Goal: Transaction & Acquisition: Book appointment/travel/reservation

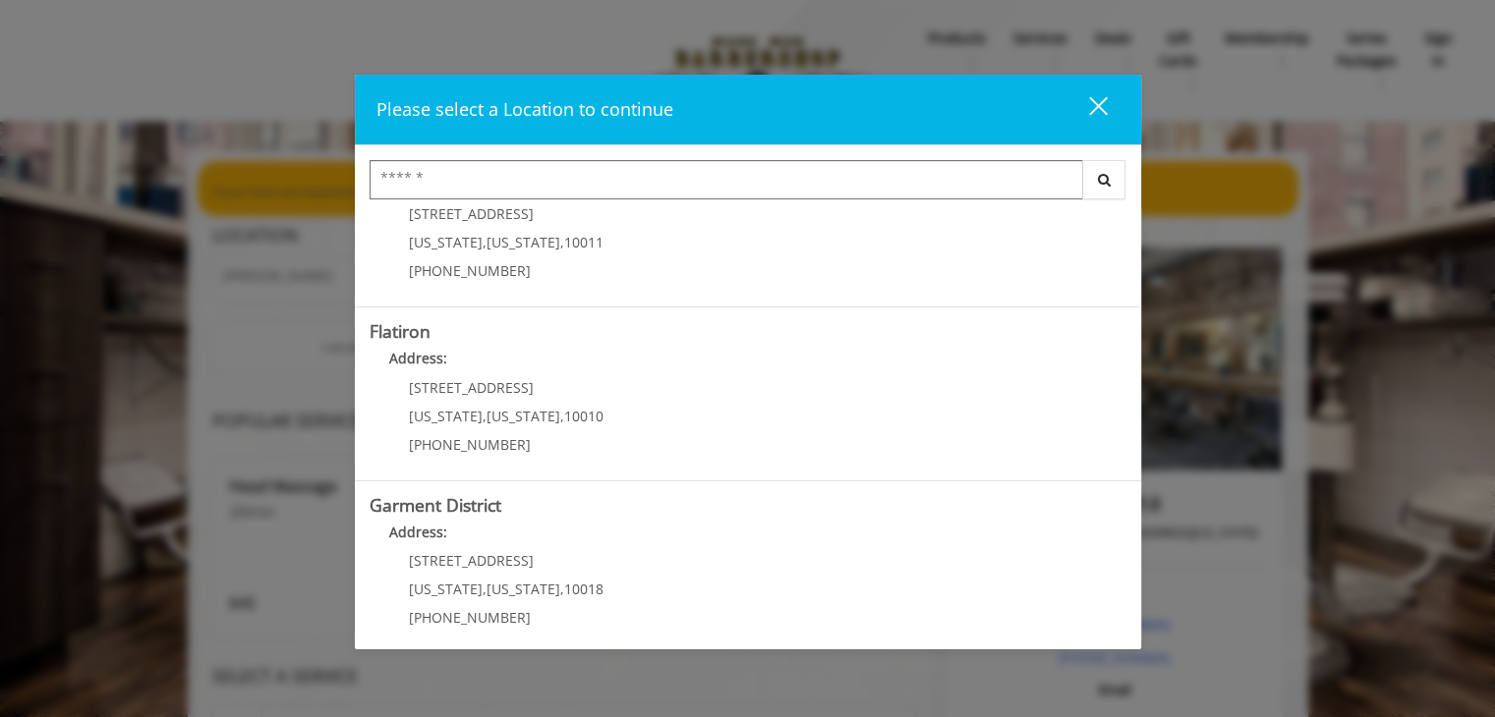
scroll to position [436, 0]
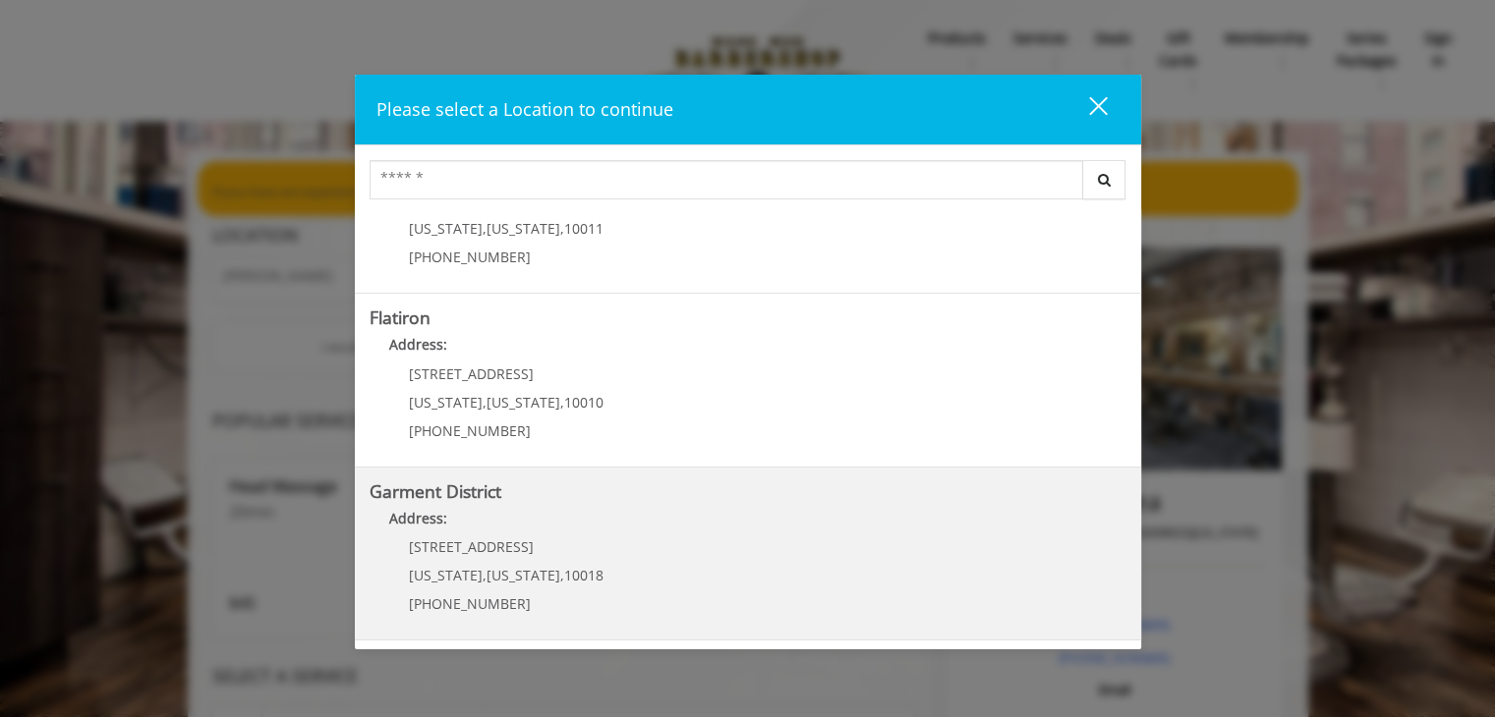
click at [657, 532] on District "Address:" at bounding box center [748, 523] width 757 height 31
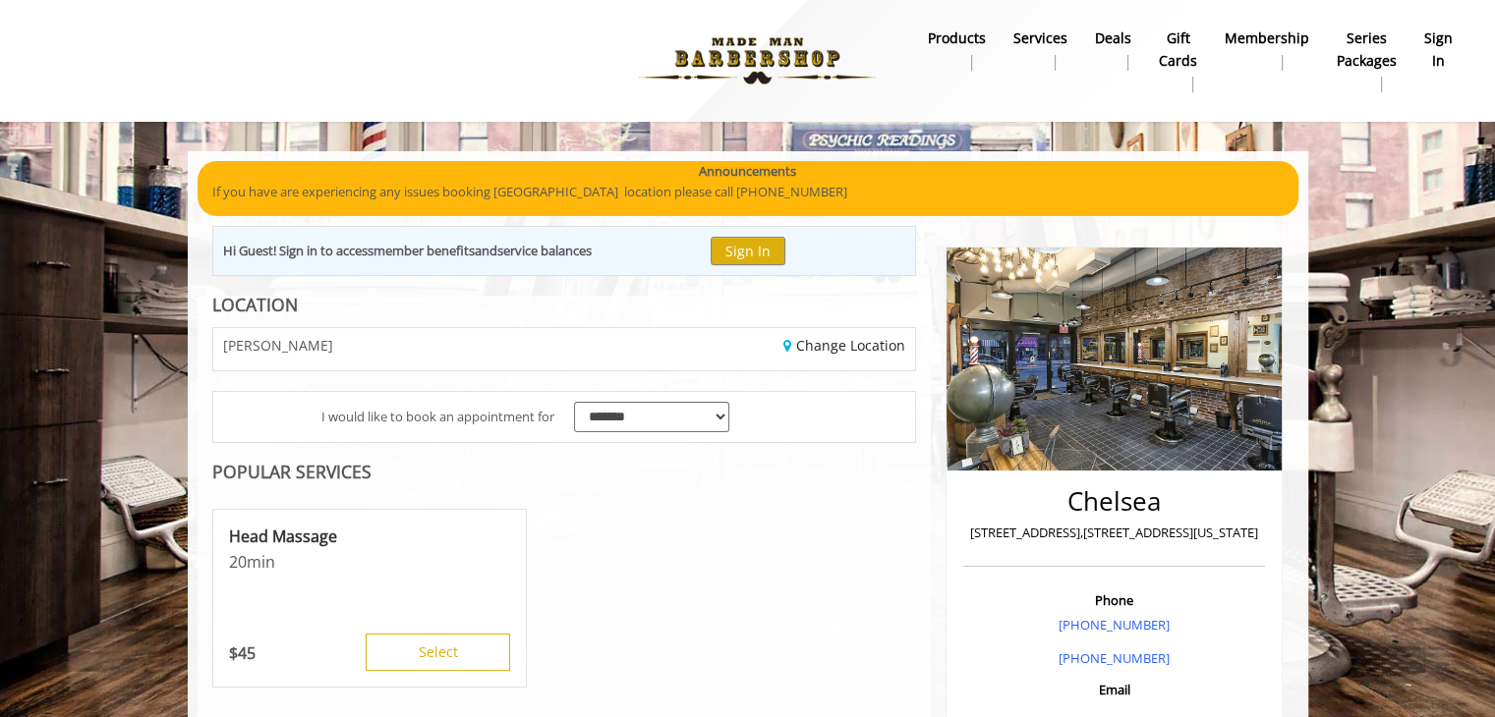
scroll to position [80, 0]
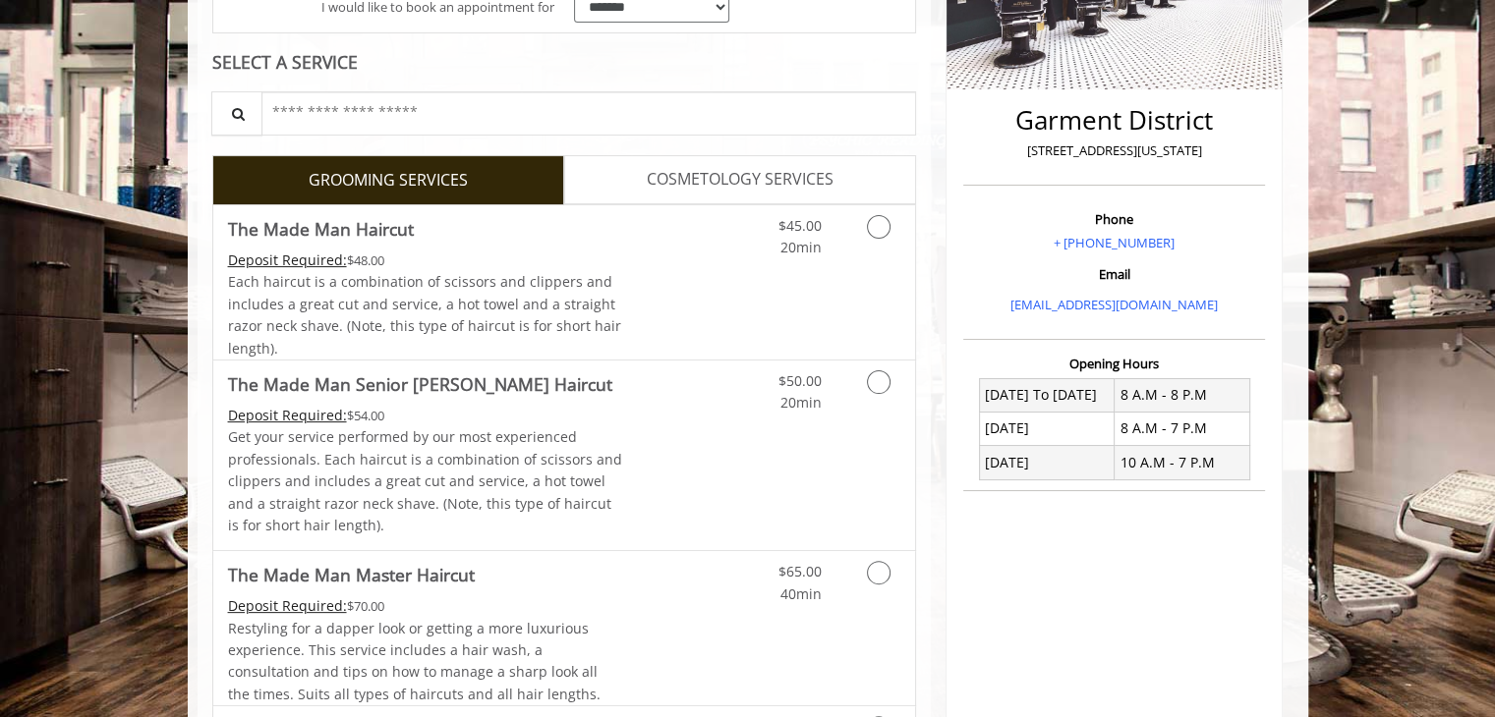
scroll to position [348, 0]
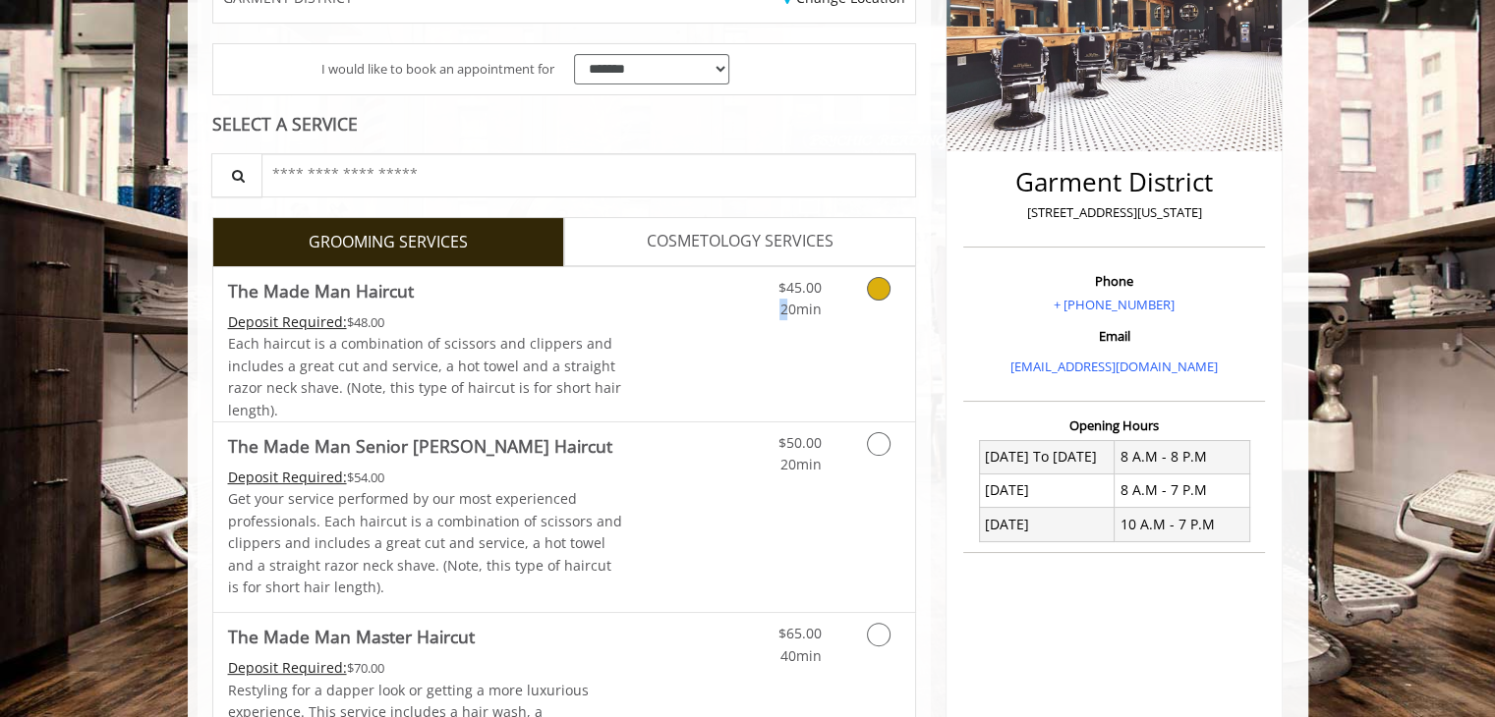
click at [785, 300] on span "20min" at bounding box center [799, 309] width 41 height 19
click at [907, 313] on div "Grooming services" at bounding box center [875, 294] width 80 height 54
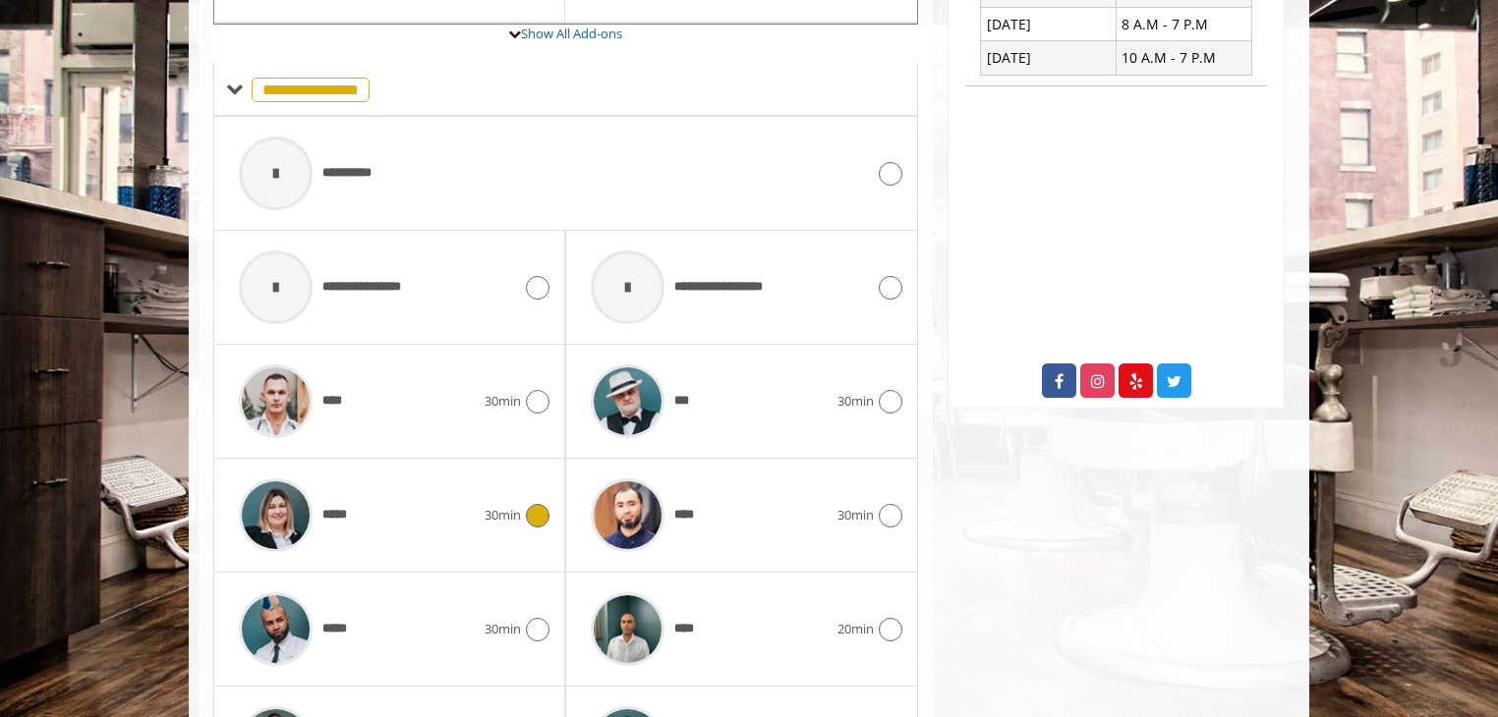
scroll to position [949, 0]
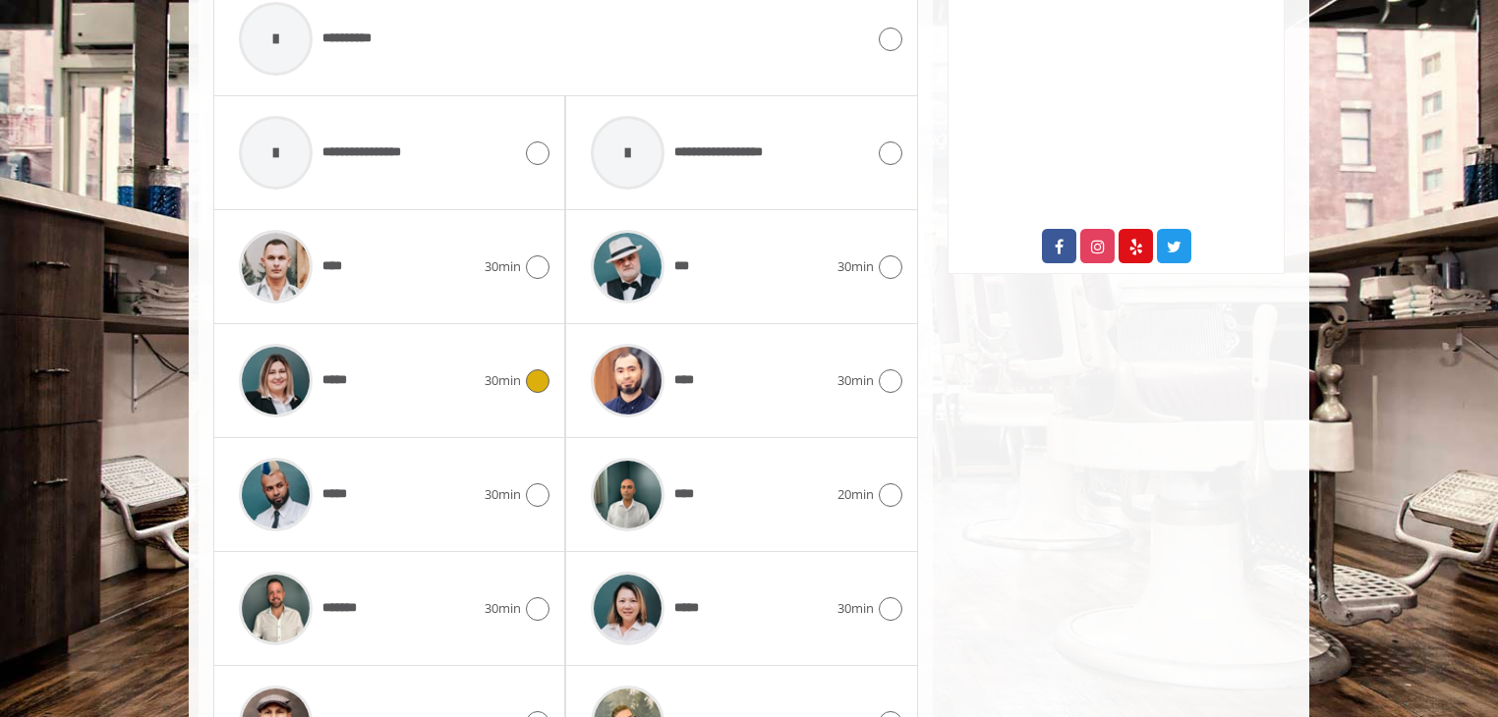
click at [540, 374] on icon at bounding box center [538, 382] width 24 height 24
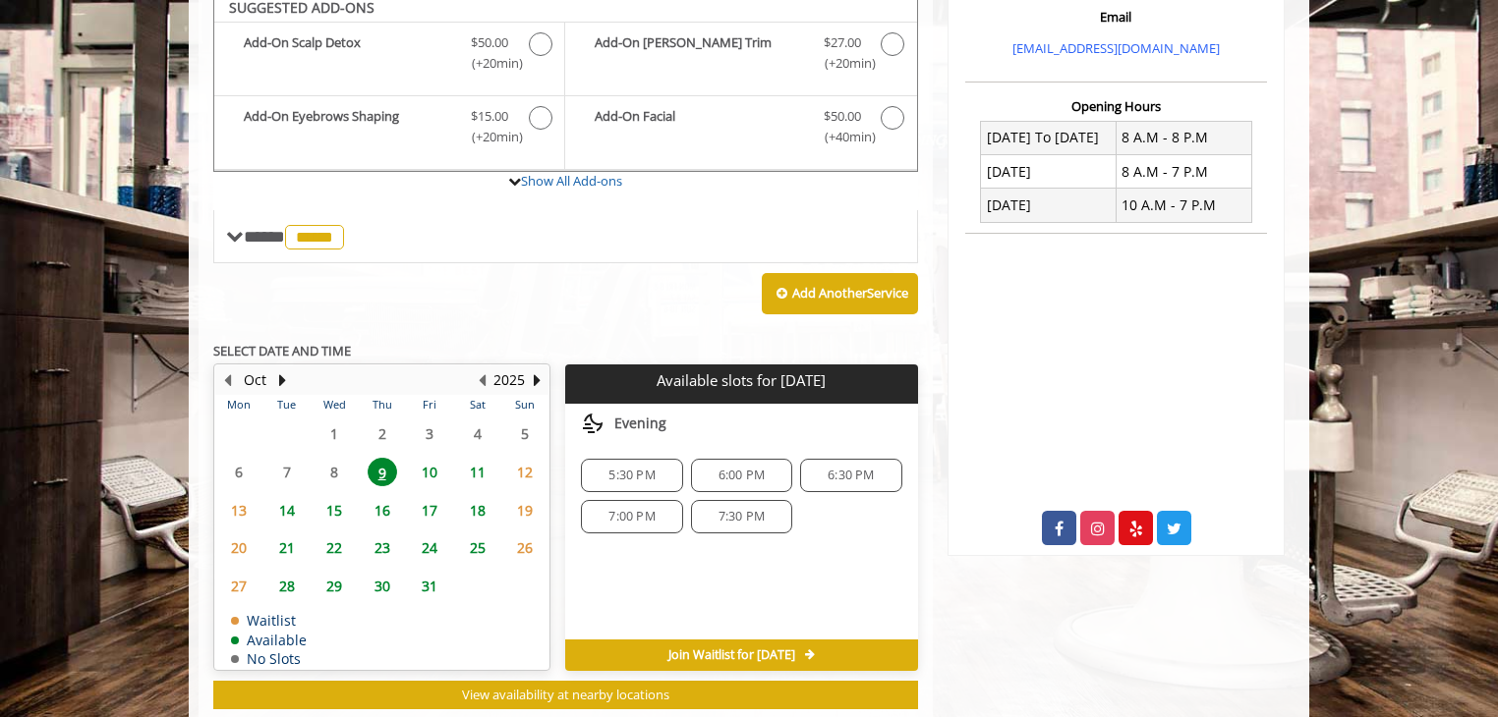
scroll to position [655, 0]
